Goal: Task Accomplishment & Management: Manage account settings

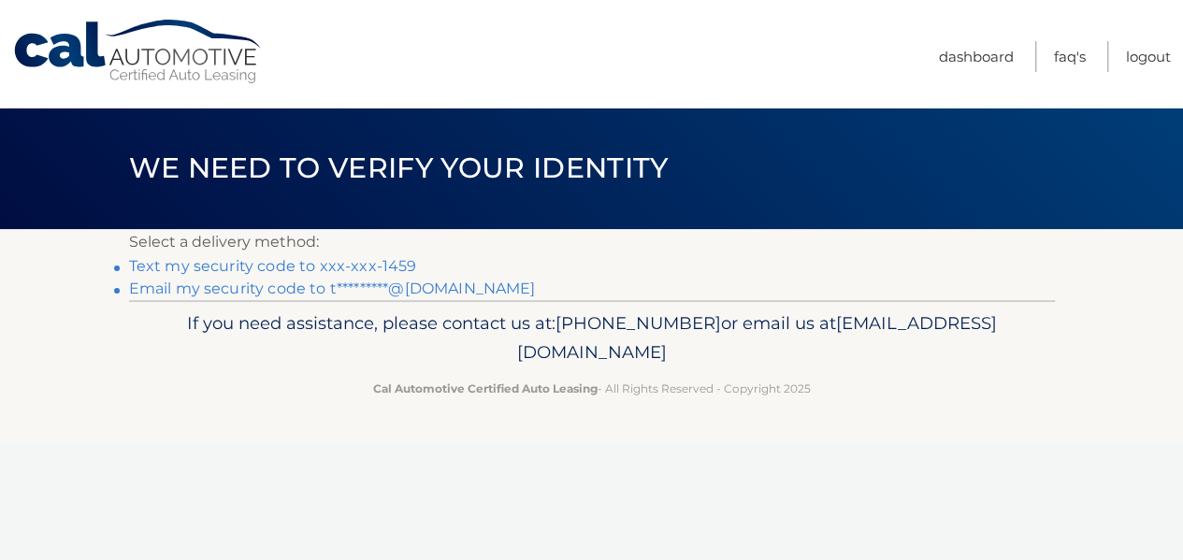
drag, startPoint x: 350, startPoint y: 271, endPoint x: 392, endPoint y: 278, distance: 42.6
click at [350, 270] on link "Text my security code to xxx-xxx-1459" at bounding box center [273, 266] width 288 height 18
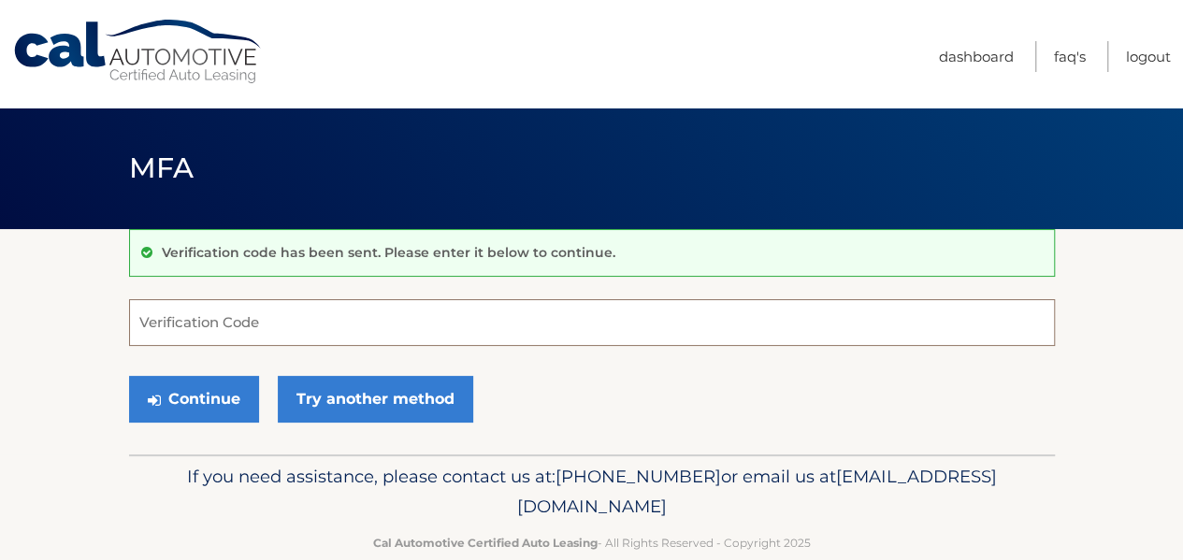
click at [344, 321] on input "Verification Code" at bounding box center [592, 322] width 926 height 47
type input "737618"
click at [129, 376] on button "Continue" at bounding box center [194, 399] width 130 height 47
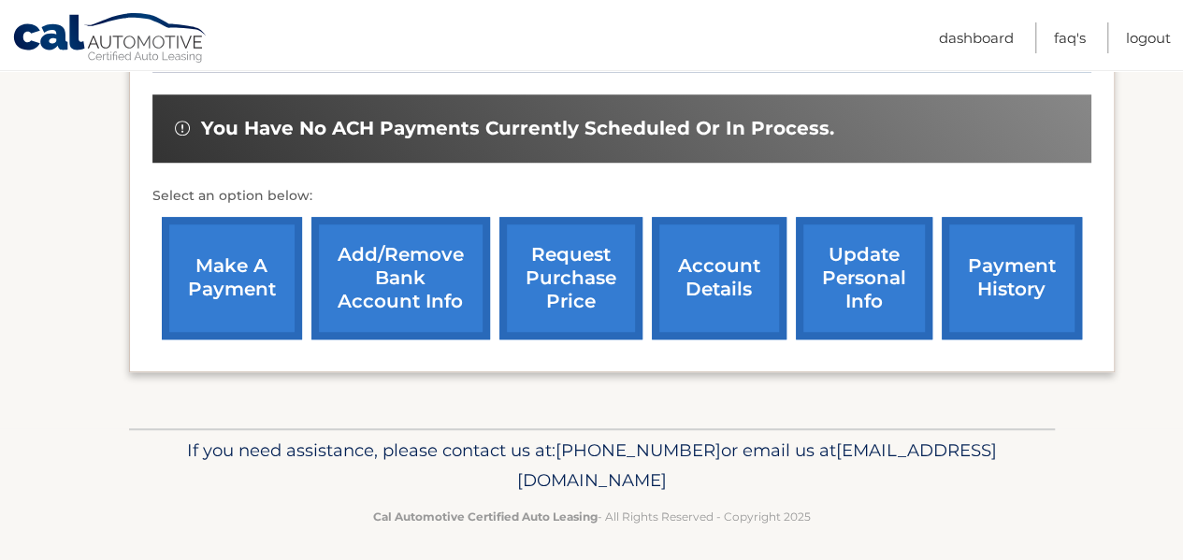
scroll to position [712, 0]
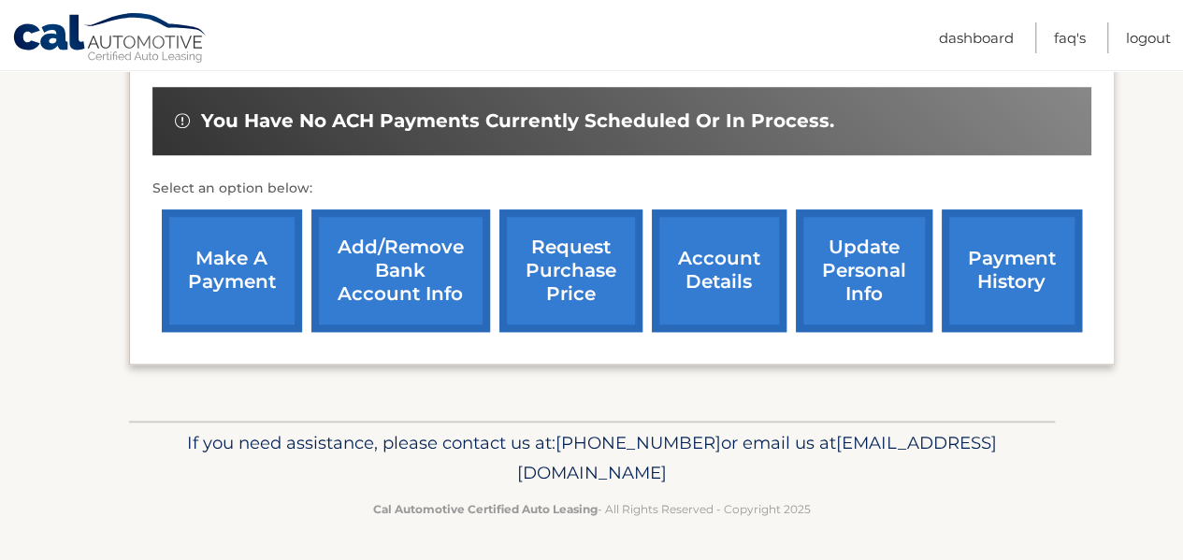
click at [711, 309] on link "account details" at bounding box center [719, 270] width 135 height 122
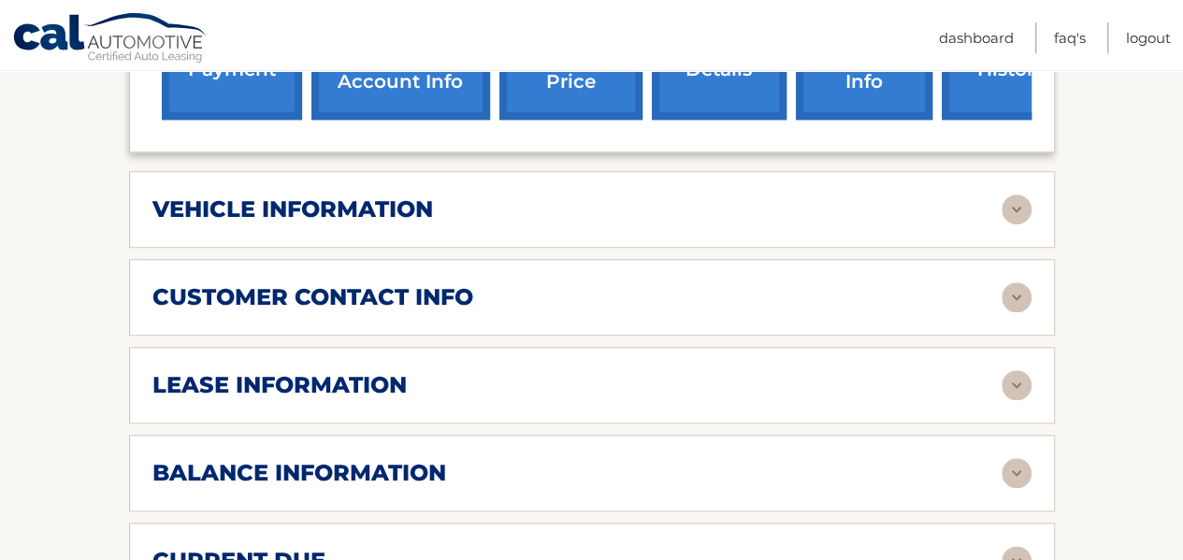
scroll to position [841, 0]
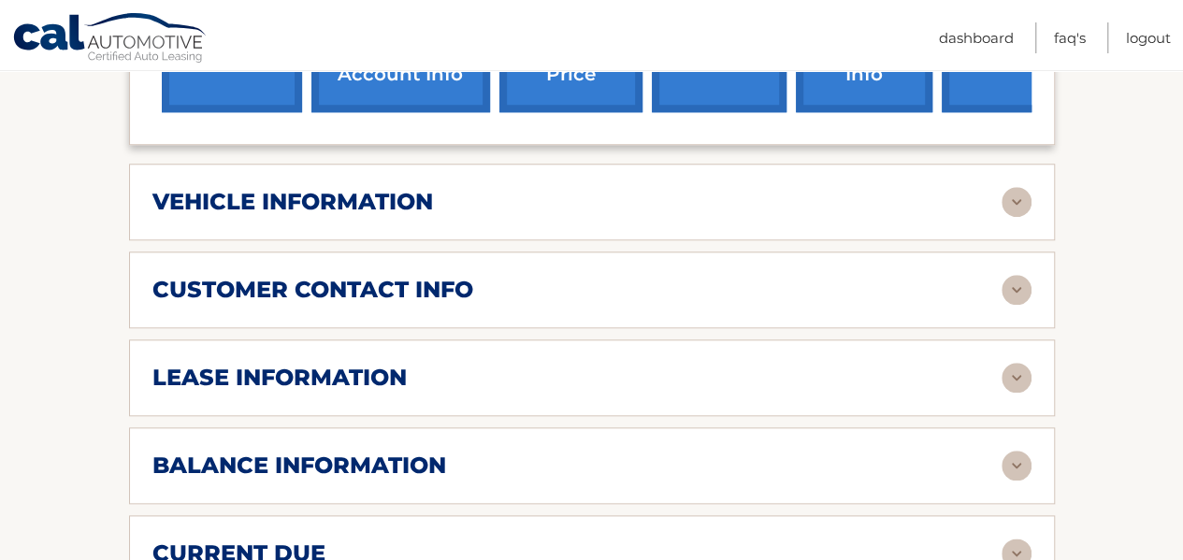
click at [1017, 200] on img at bounding box center [1016, 202] width 30 height 30
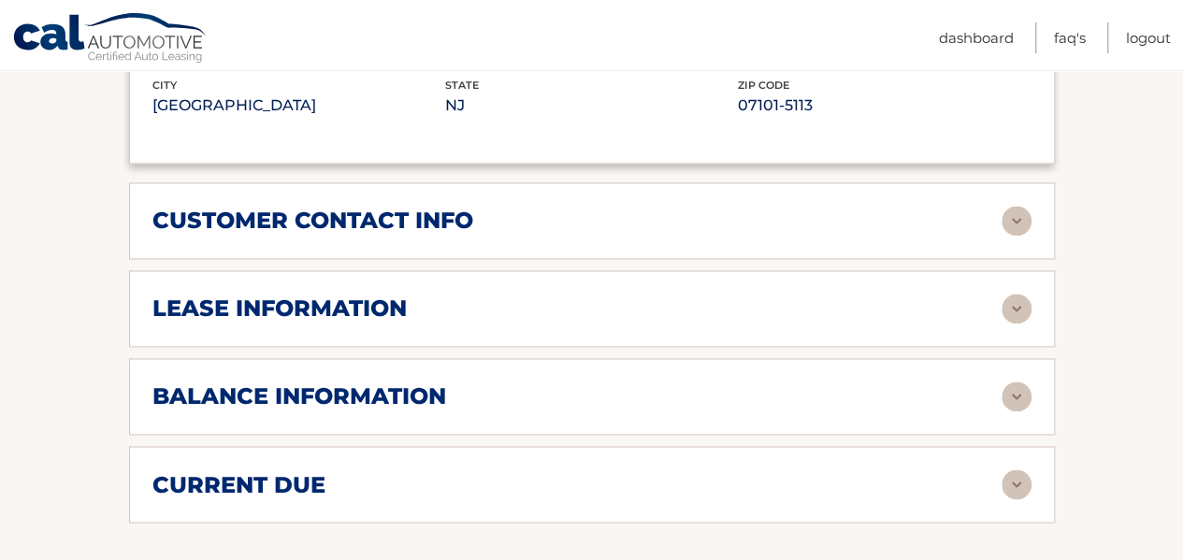
scroll to position [1402, 0]
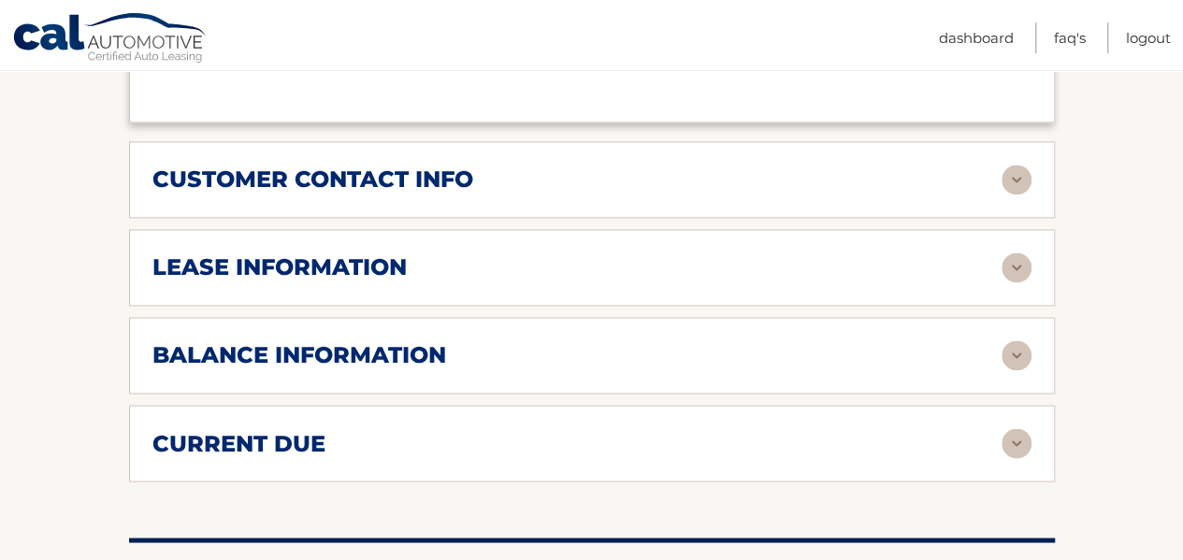
click at [1012, 180] on img at bounding box center [1016, 180] width 30 height 30
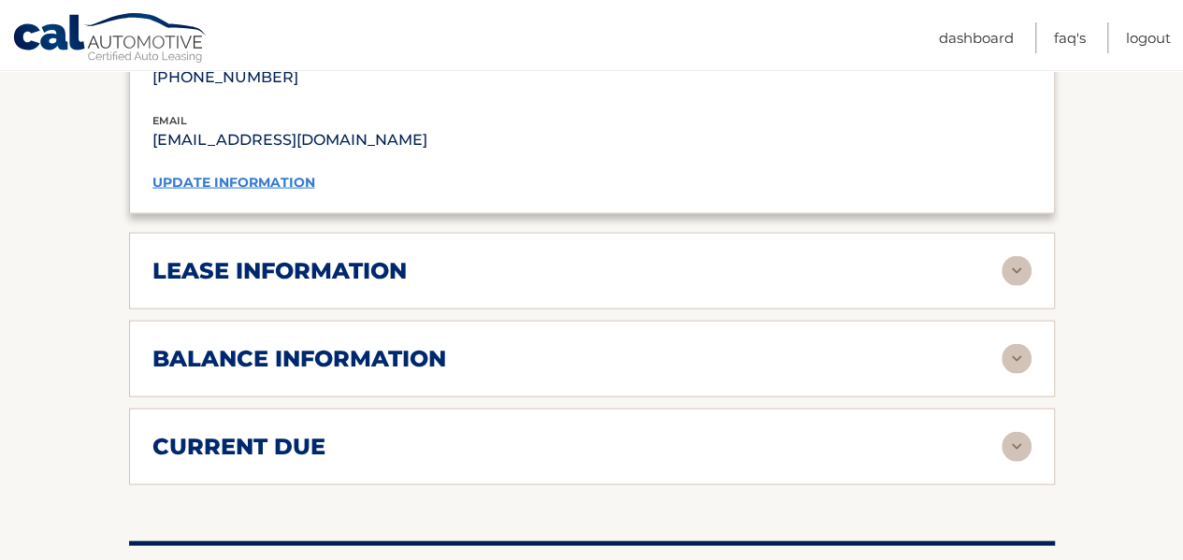
scroll to position [1870, 0]
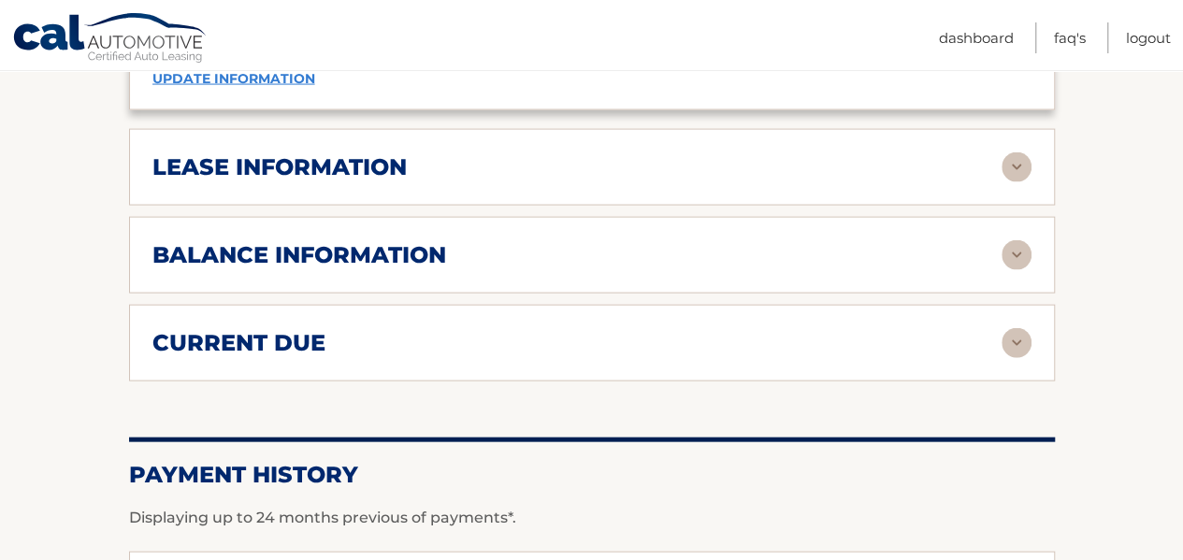
click at [1012, 158] on img at bounding box center [1016, 167] width 30 height 30
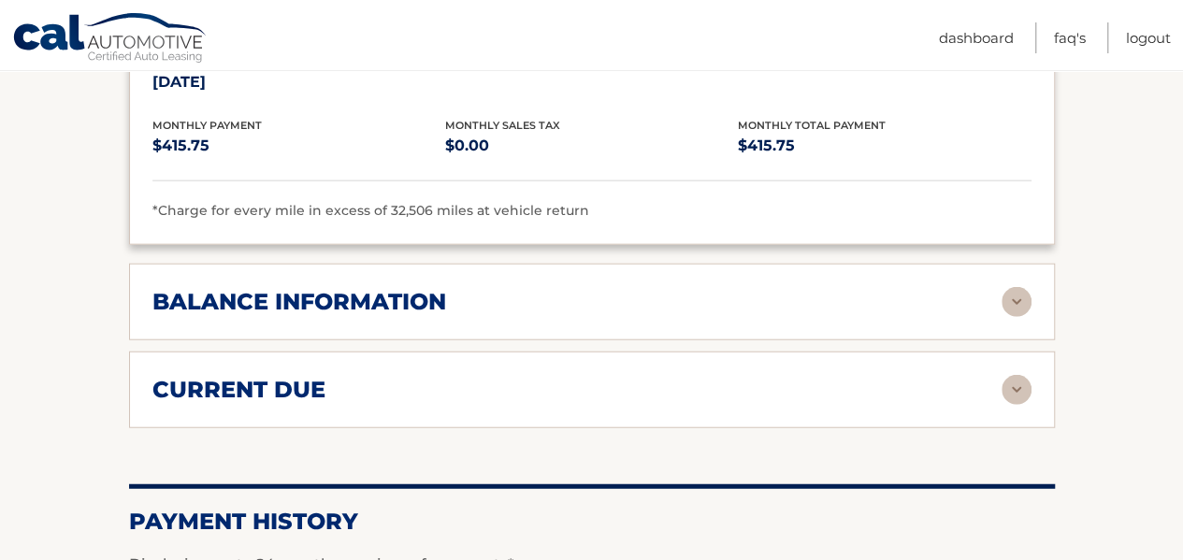
scroll to position [2244, 0]
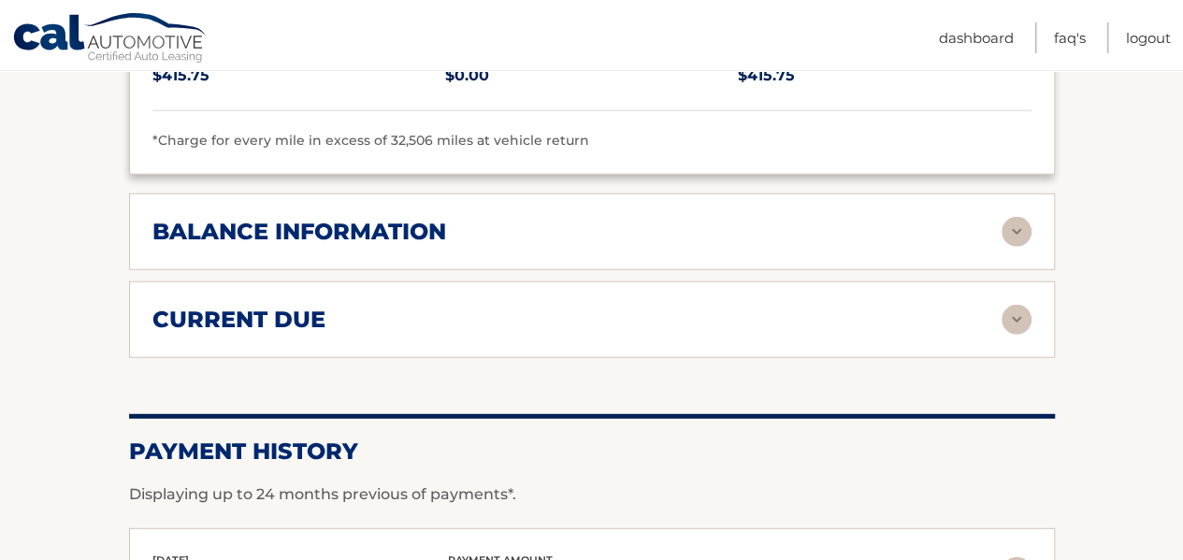
click at [1019, 231] on img at bounding box center [1016, 232] width 30 height 30
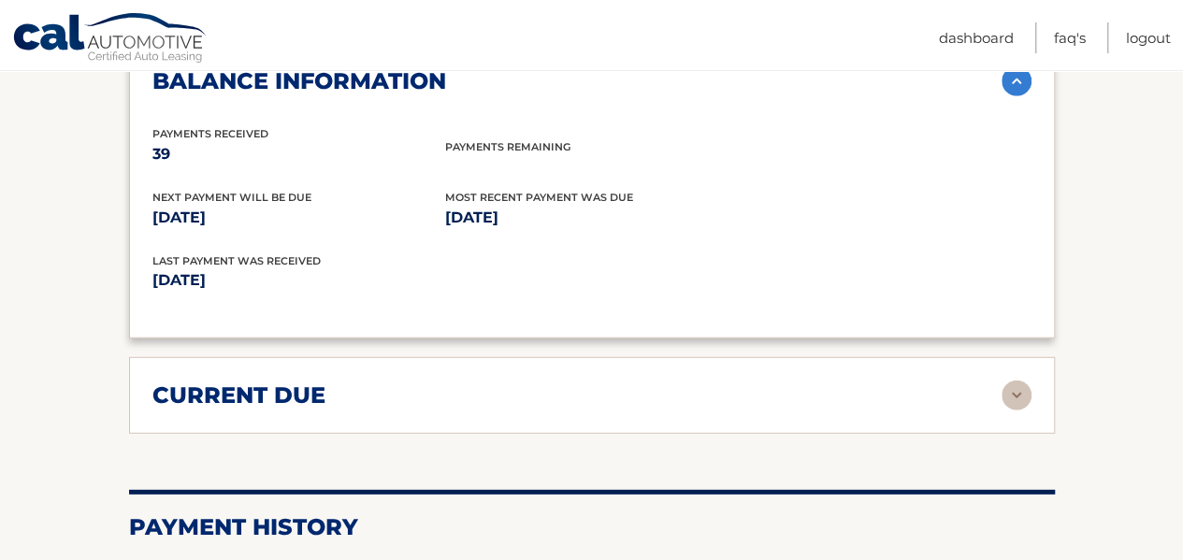
scroll to position [2618, 0]
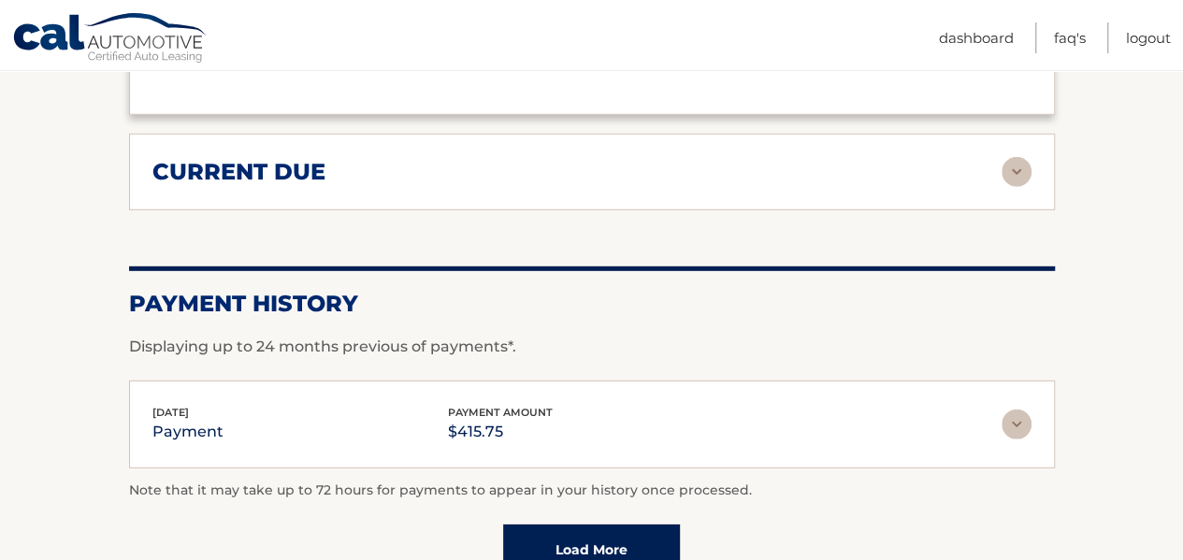
click at [1013, 157] on img at bounding box center [1016, 172] width 30 height 30
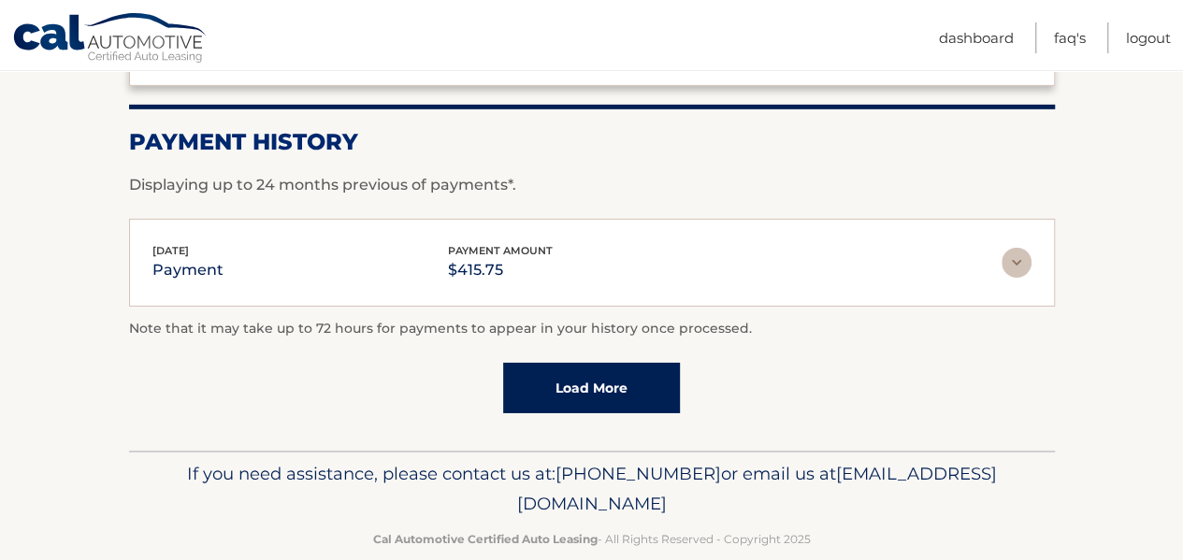
scroll to position [2934, 0]
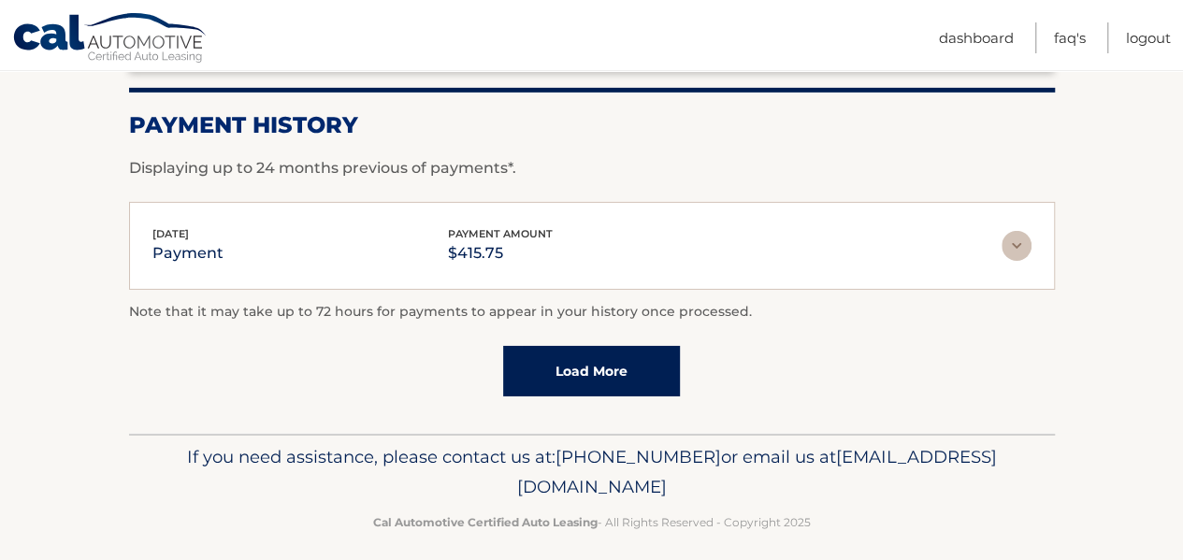
click at [1021, 233] on img at bounding box center [1016, 246] width 30 height 30
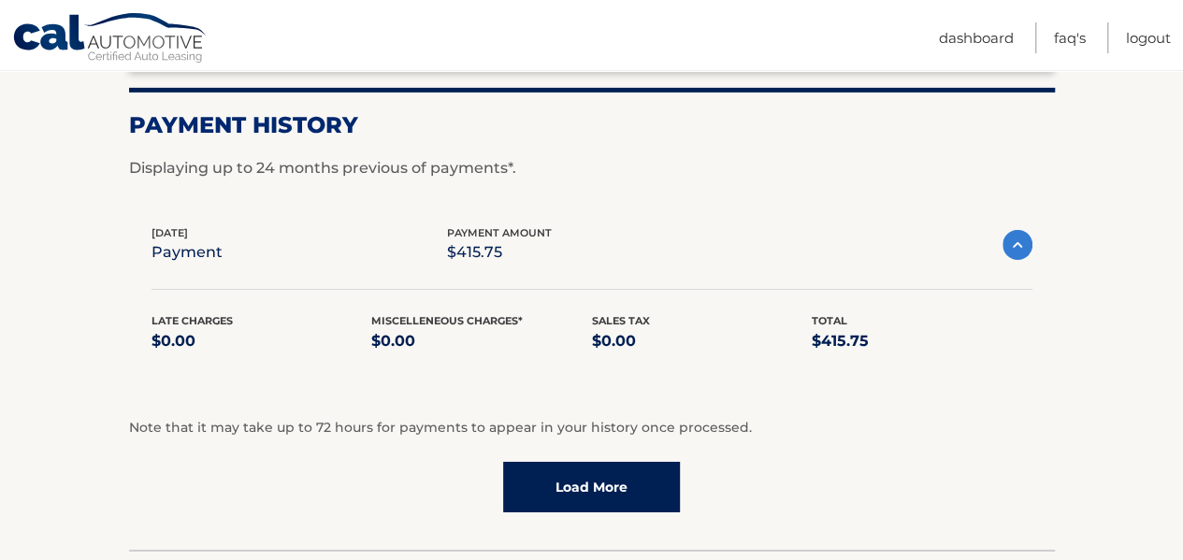
click at [570, 486] on link "Load More" at bounding box center [591, 487] width 177 height 50
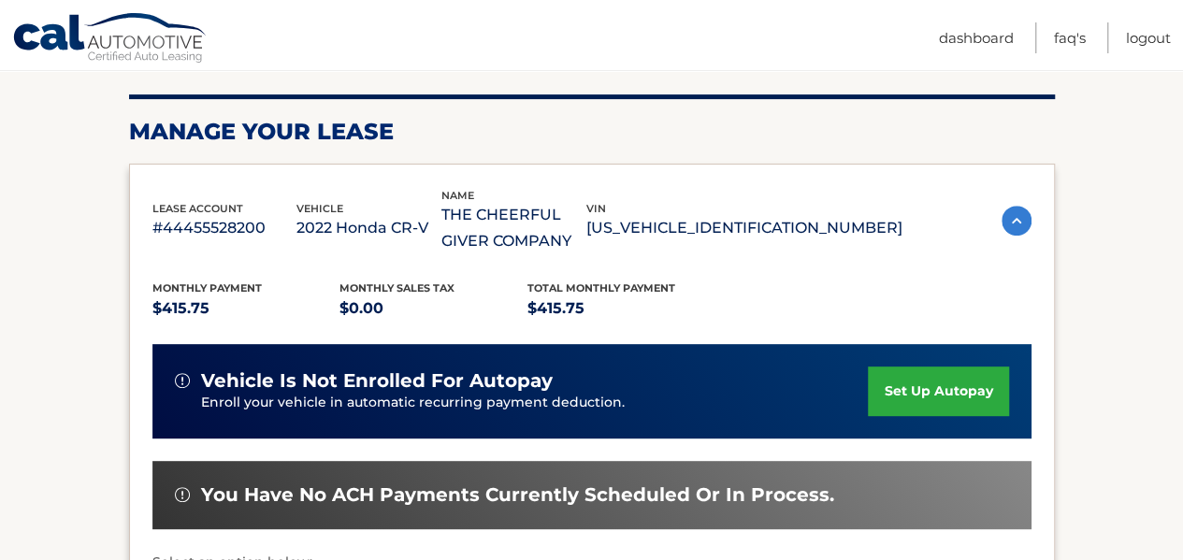
scroll to position [0, 0]
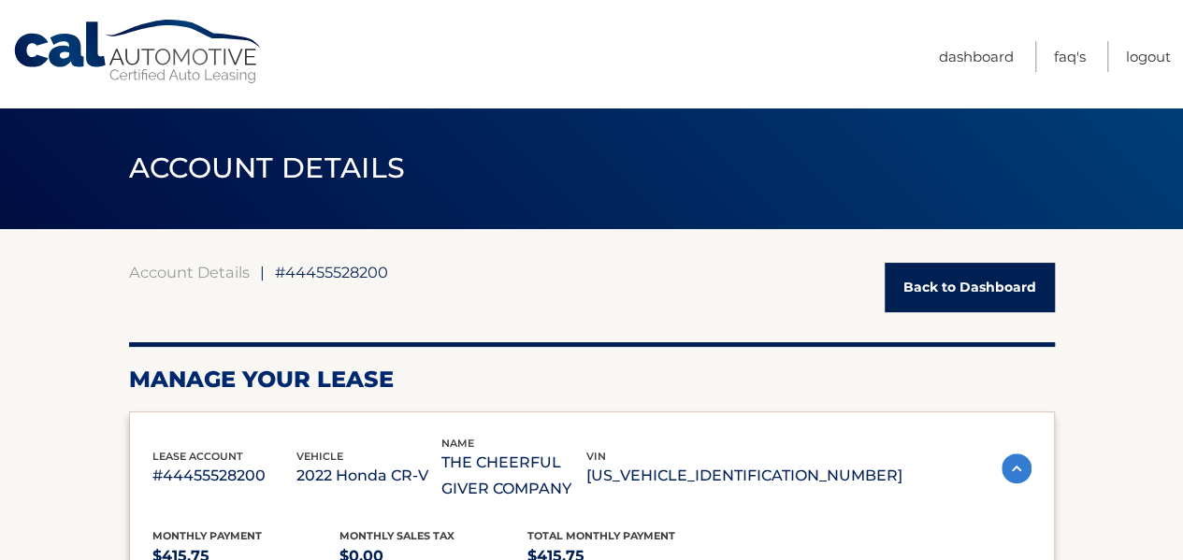
click at [964, 284] on link "Back to Dashboard" at bounding box center [969, 288] width 170 height 50
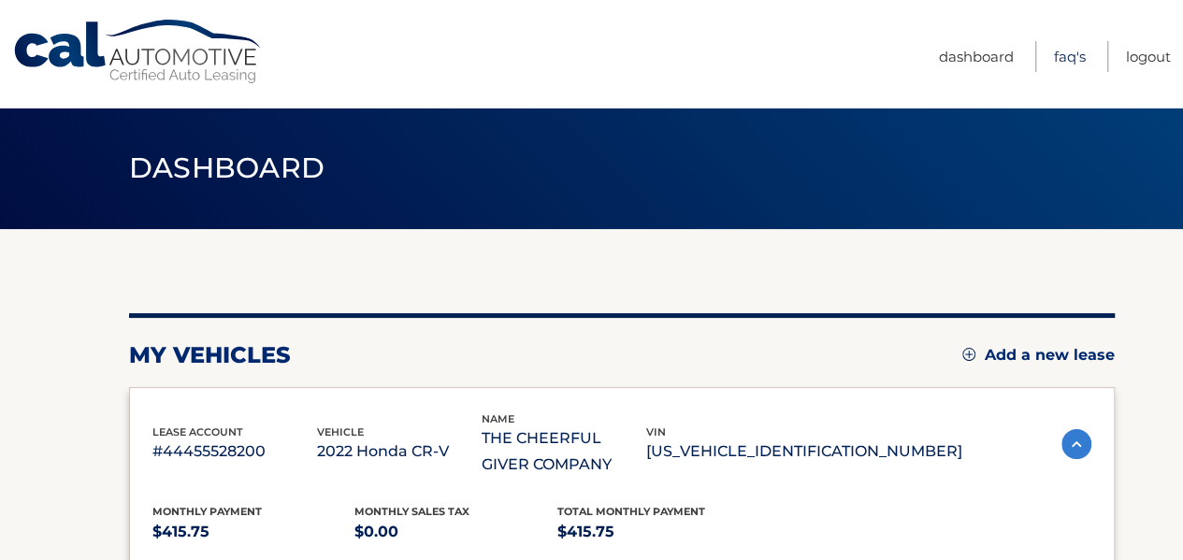
click at [1063, 63] on link "FAQ's" at bounding box center [1070, 56] width 32 height 31
